Goal: Check status

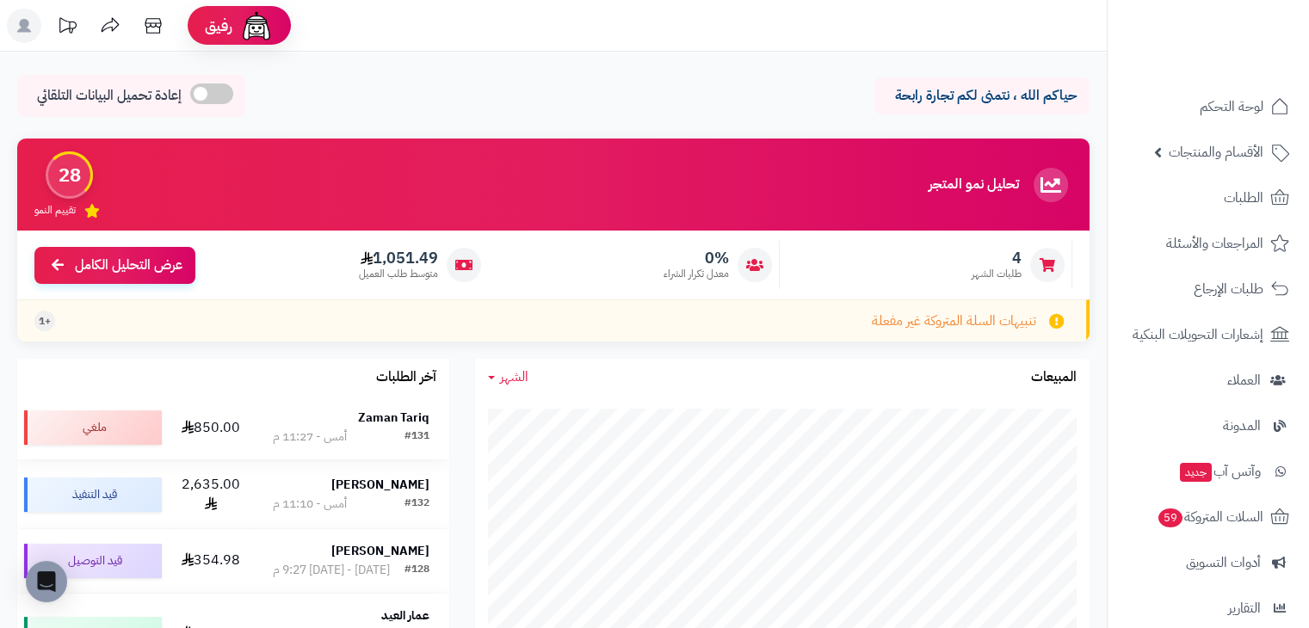
click at [324, 438] on div "أمس - 11:27 م" at bounding box center [310, 437] width 74 height 17
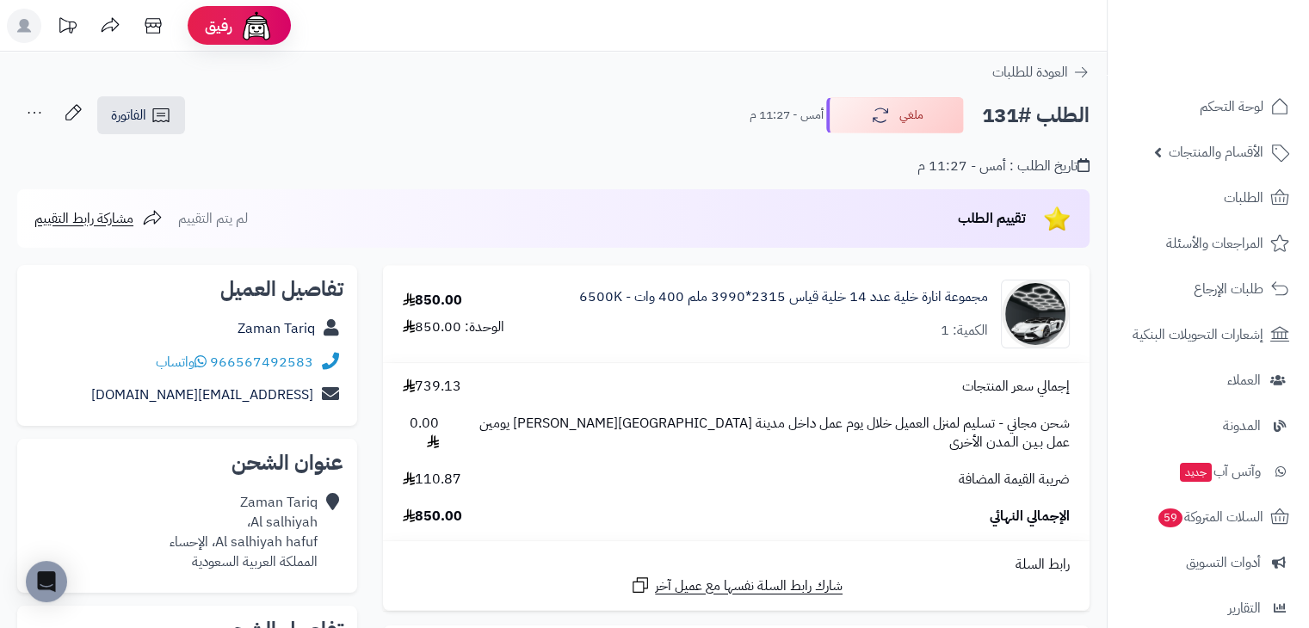
click at [345, 111] on div "الطلب #131 ملغي أمس - 11:27 م الفاتورة طباعة الفاتورة إرسال الفاتورة إلى بريد ا…" at bounding box center [553, 116] width 1073 height 40
